Goal: Information Seeking & Learning: Check status

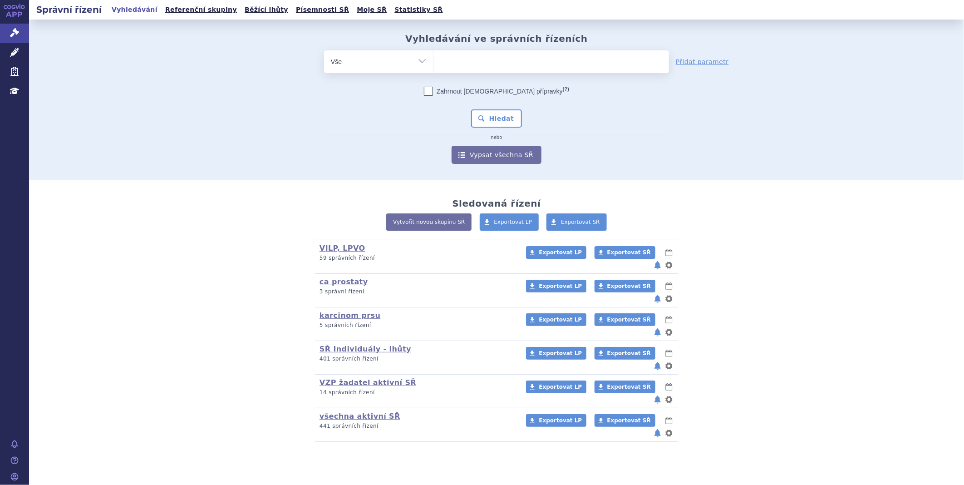
click at [452, 64] on ul at bounding box center [552, 59] width 236 height 19
click at [434, 64] on select at bounding box center [433, 61] width 0 height 23
type input "ta"
type input "tav"
type input "tavne"
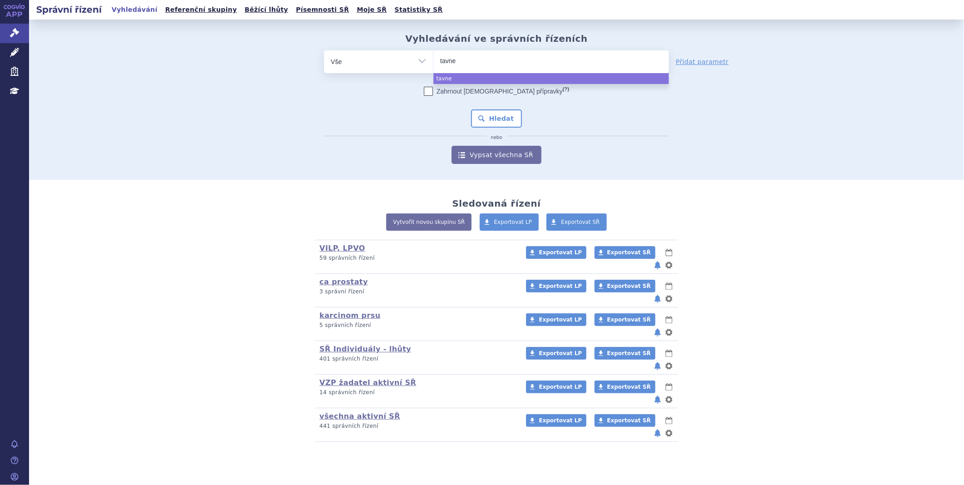
type input "tavneo"
type input "tavneos"
select select "tavneos"
click at [506, 120] on button "Hledat" at bounding box center [496, 118] width 51 height 18
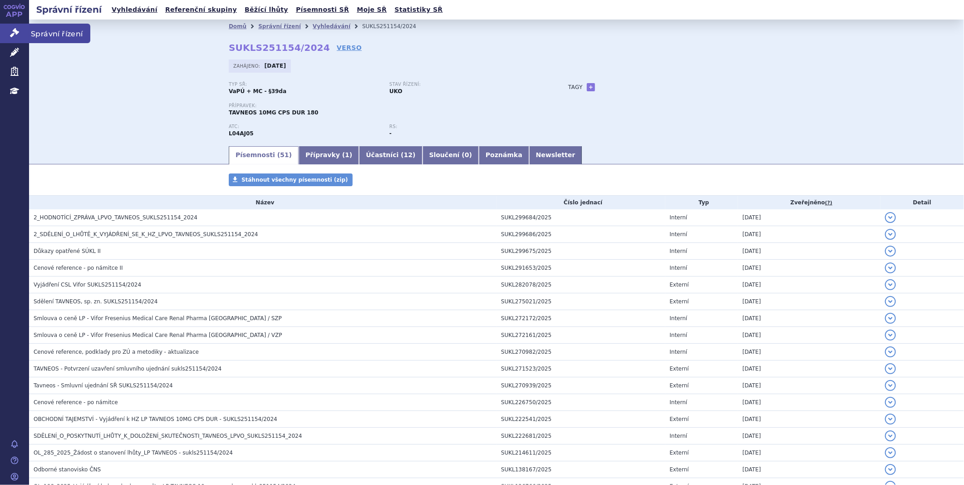
click at [15, 33] on icon at bounding box center [14, 32] width 9 height 9
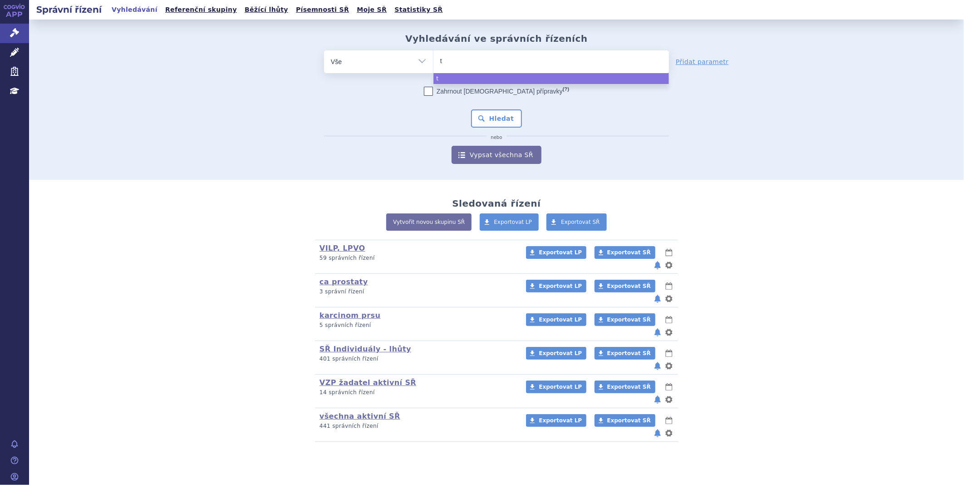
type input "ta"
type input "tal"
type input "talve"
type input "talvey"
select select "talvey"
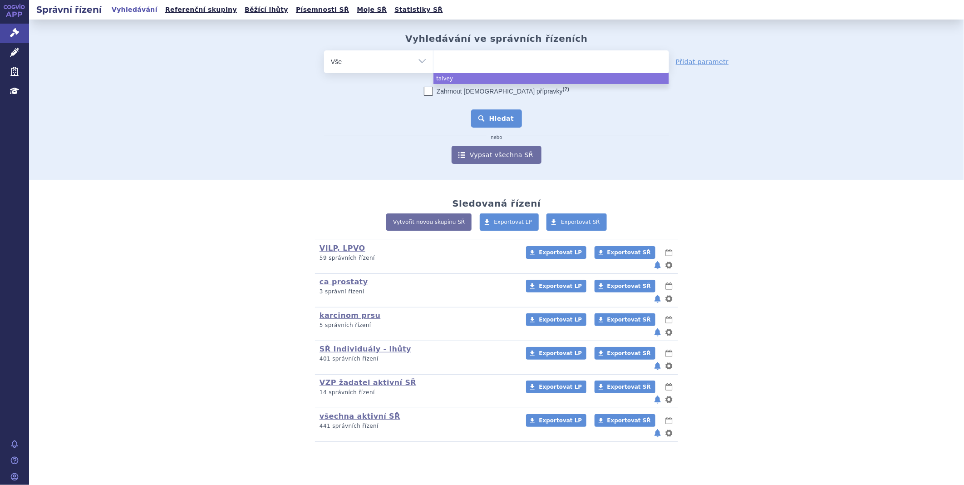
click at [482, 110] on button "Hledat" at bounding box center [496, 118] width 51 height 18
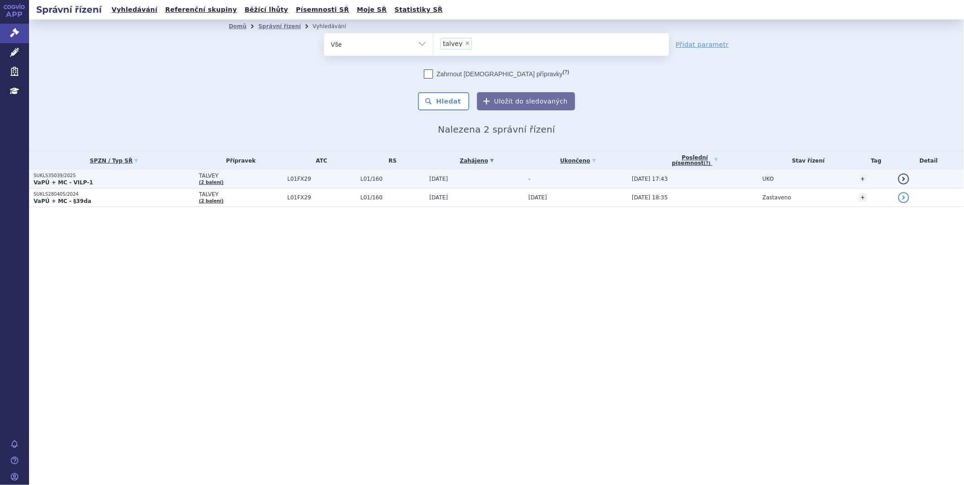
click at [74, 175] on p "SUKLS35039/2025" at bounding box center [114, 176] width 161 height 6
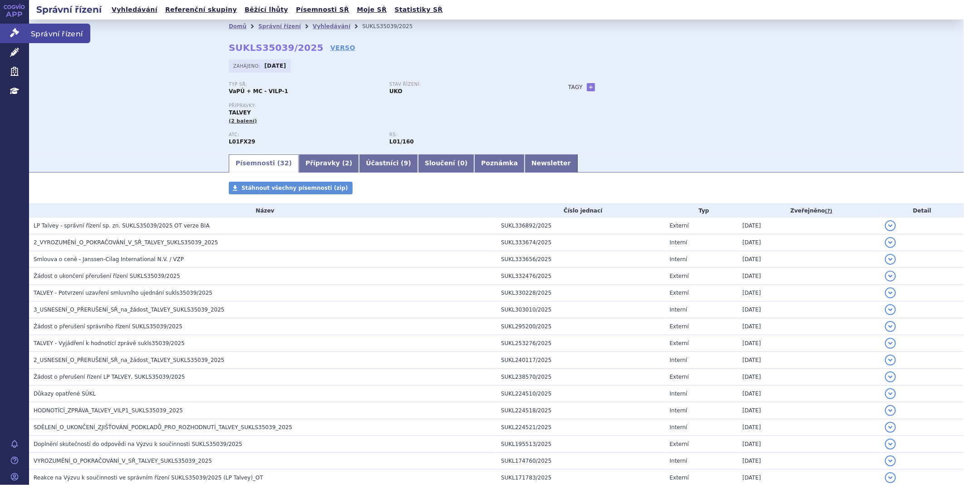
click at [7, 26] on link "Správní řízení" at bounding box center [14, 33] width 29 height 19
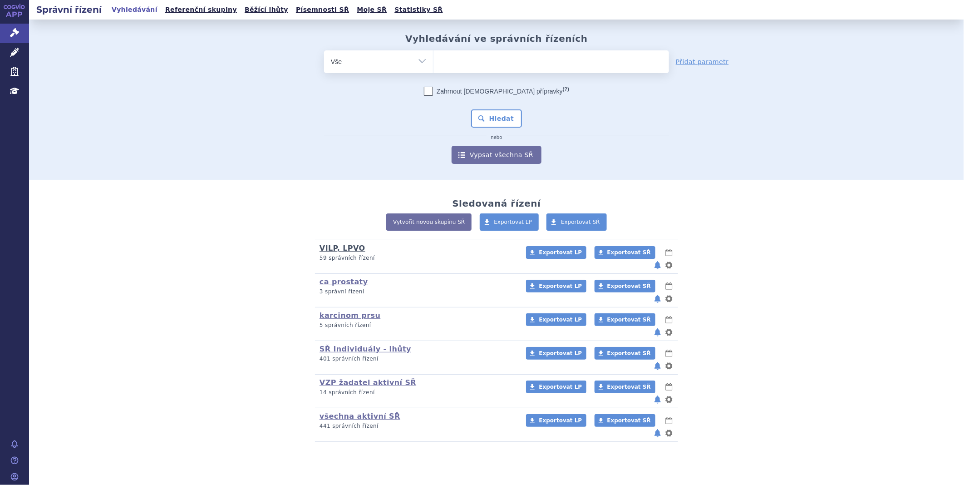
click at [337, 246] on link "VILP, LPVO" at bounding box center [343, 248] width 46 height 9
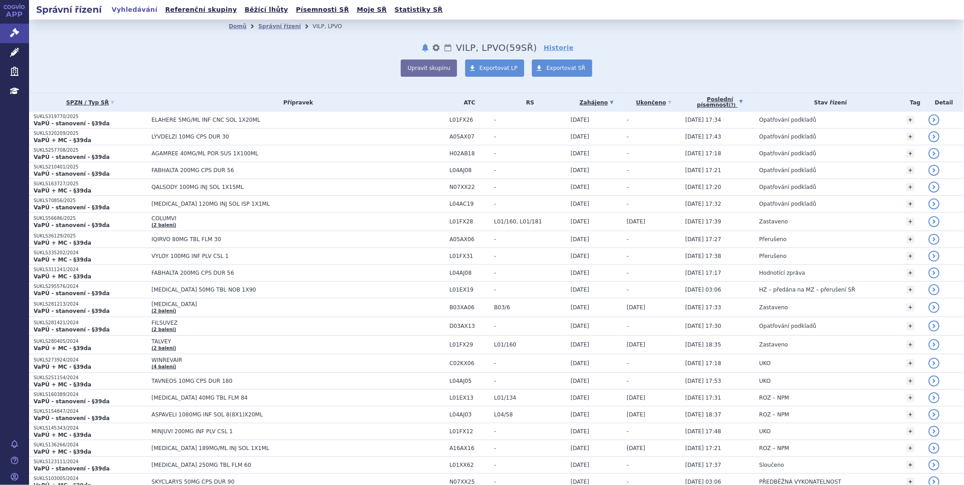
click at [700, 101] on link "Poslední písemnost (?)" at bounding box center [719, 102] width 69 height 19
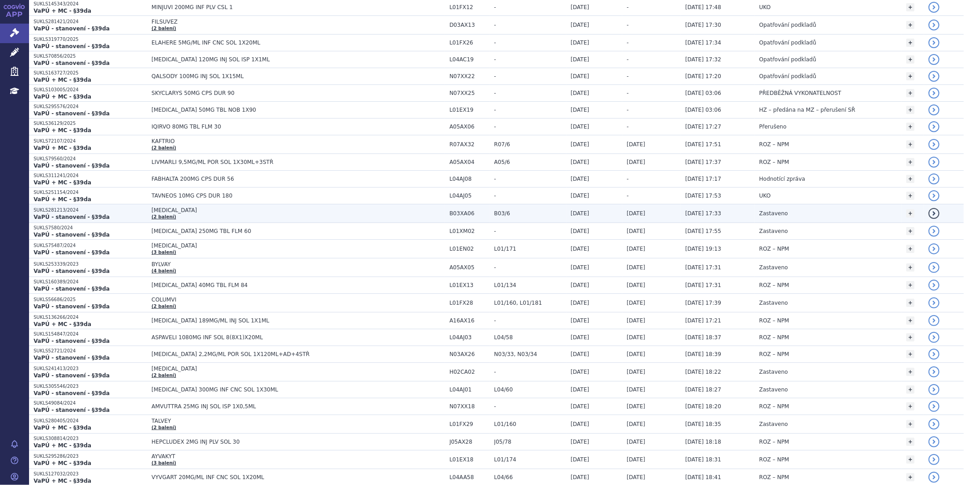
scroll to position [202, 0]
